Goal: Information Seeking & Learning: Understand process/instructions

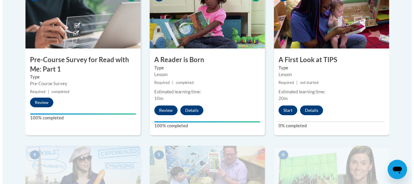
scroll to position [216, 0]
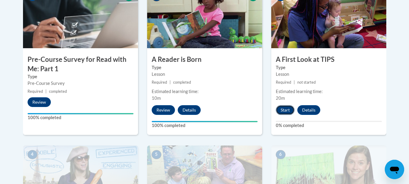
click at [286, 110] on button "Start" at bounding box center [285, 110] width 19 height 10
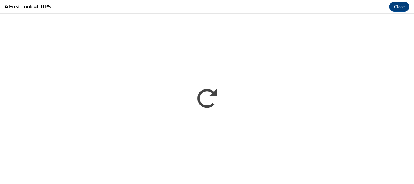
scroll to position [0, 0]
